Goal: Navigation & Orientation: Find specific page/section

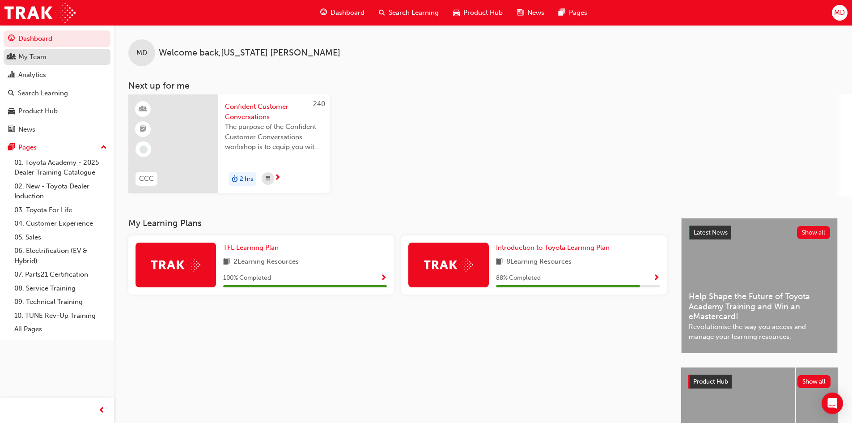
click at [39, 57] on div "My Team" at bounding box center [32, 57] width 28 height 10
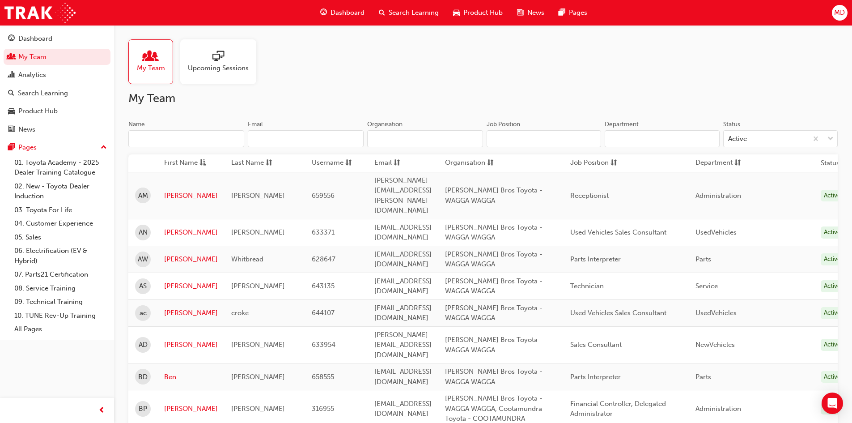
click at [217, 68] on span "Upcoming Sessions" at bounding box center [218, 68] width 61 height 10
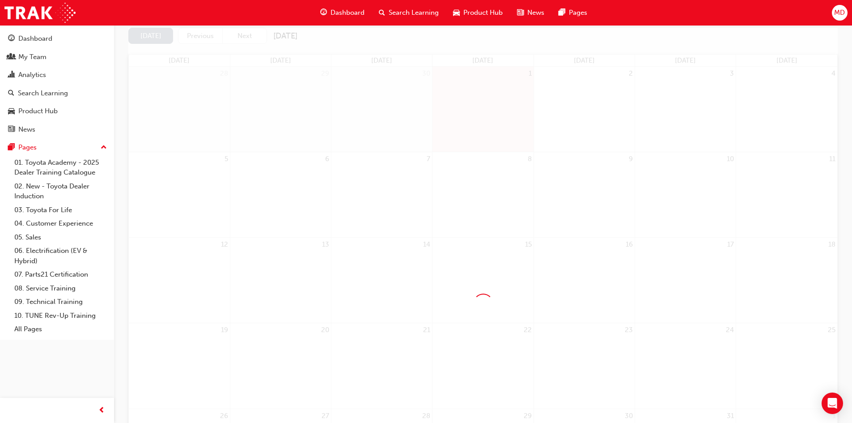
scroll to position [134, 0]
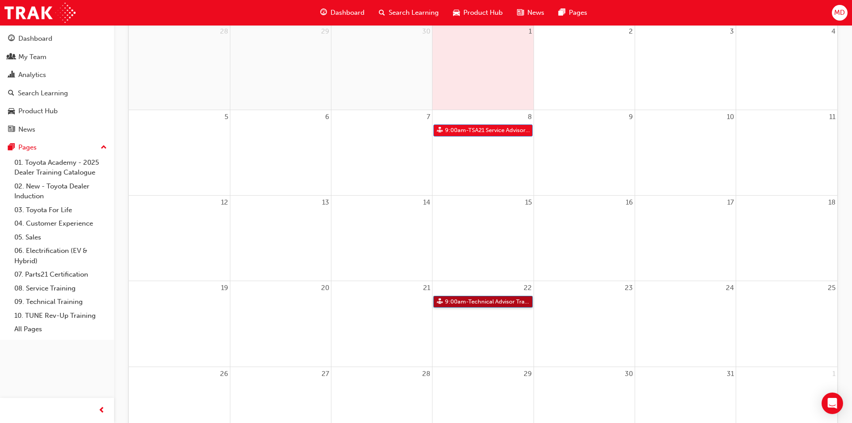
click at [476, 300] on link "9:00am - Technical Advisor Training" at bounding box center [483, 302] width 99 height 12
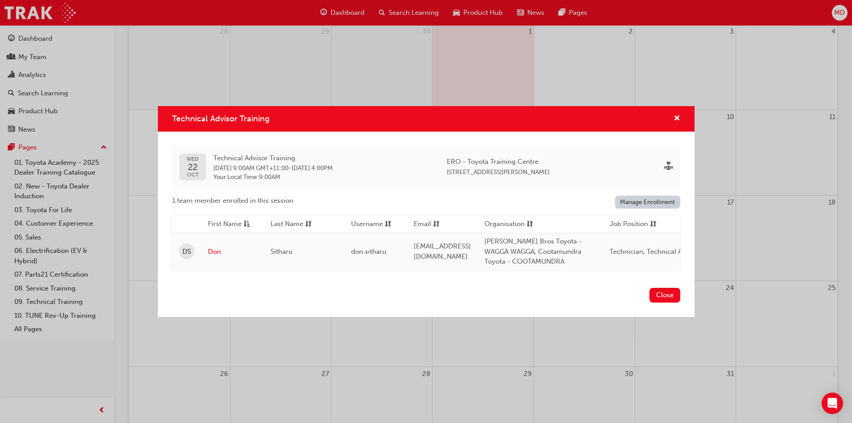
scroll to position [0, 257]
